Goal: Navigation & Orientation: Find specific page/section

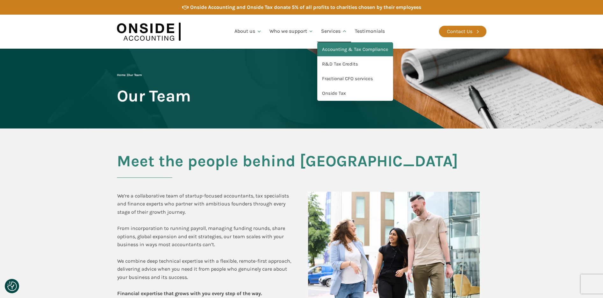
click at [337, 53] on link "Accounting & Tax Compliance" at bounding box center [355, 49] width 76 height 15
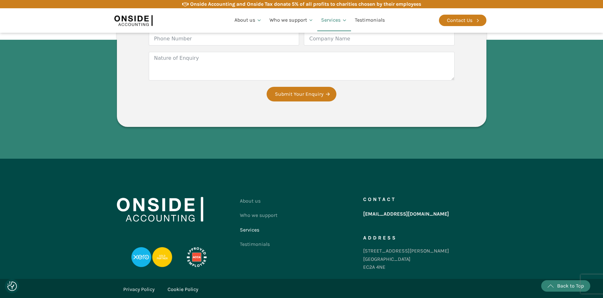
scroll to position [1078, 0]
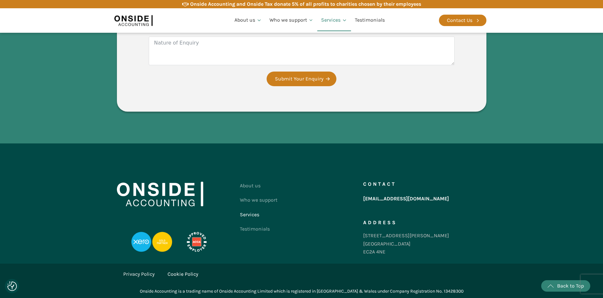
click at [125, 23] on img at bounding box center [133, 20] width 38 height 15
